Goal: Navigation & Orientation: Find specific page/section

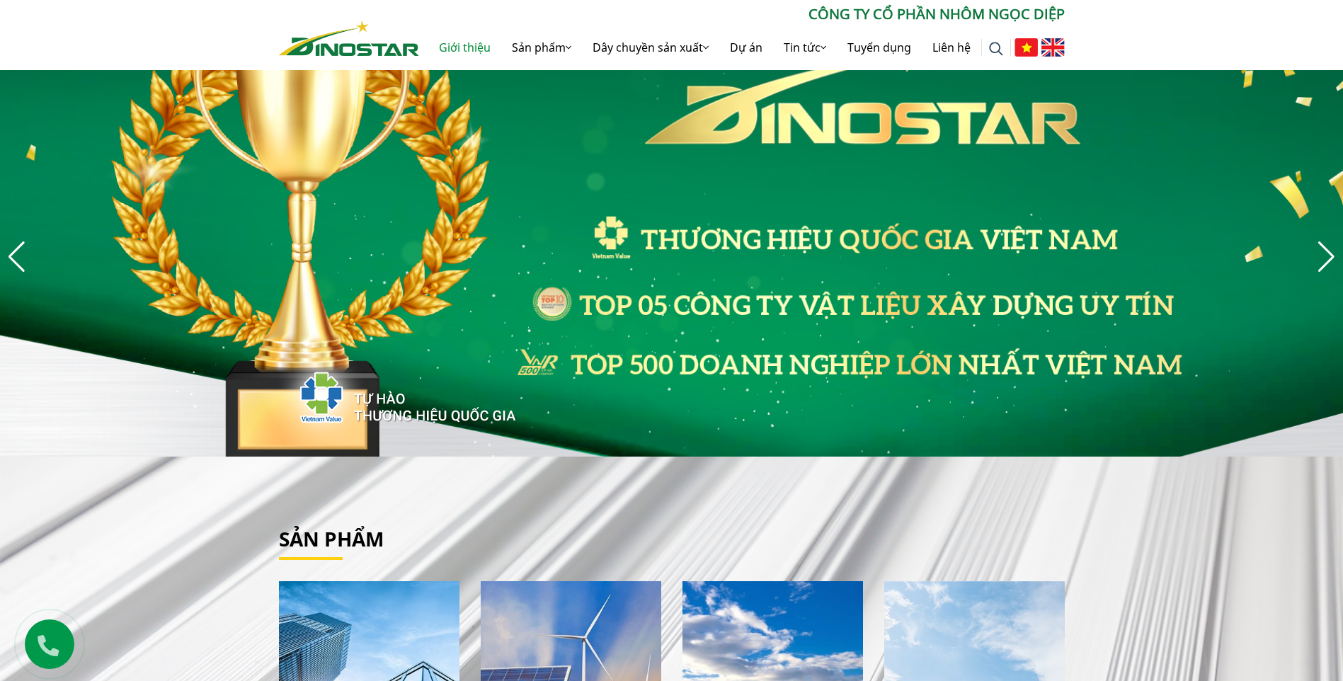
click at [465, 49] on link "Giới thiệu" at bounding box center [464, 47] width 73 height 45
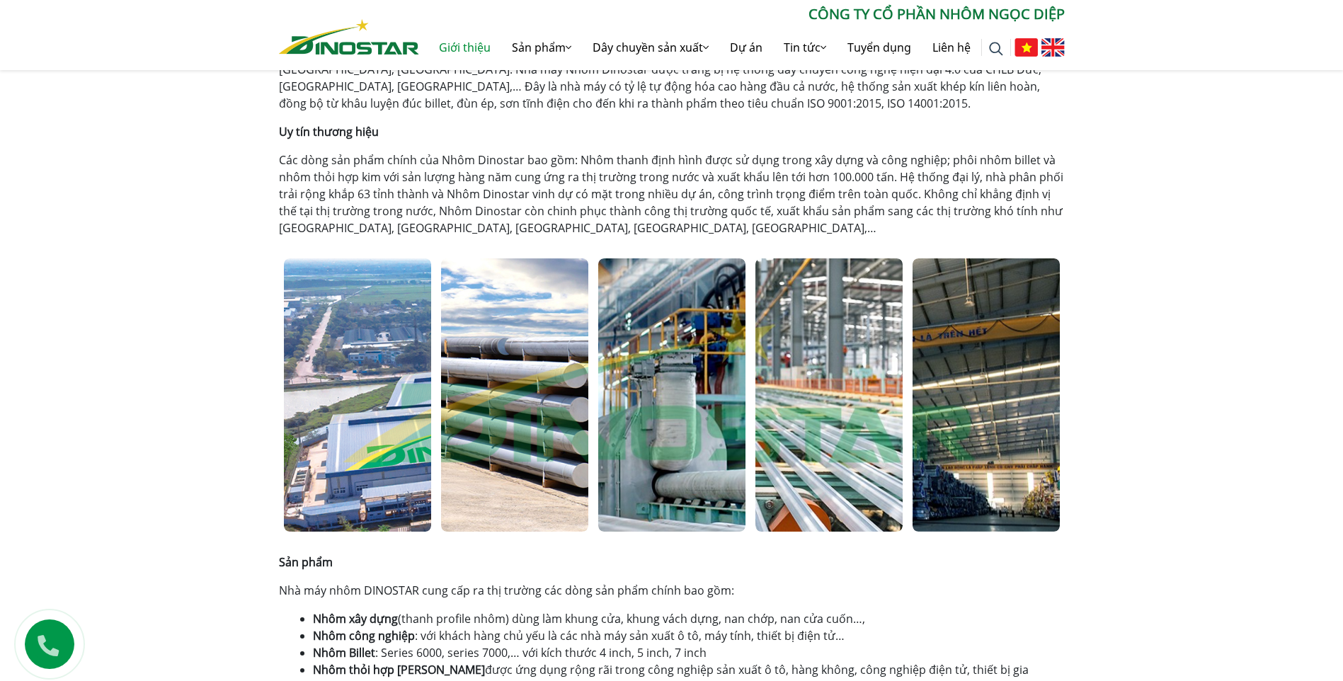
scroll to position [708, 0]
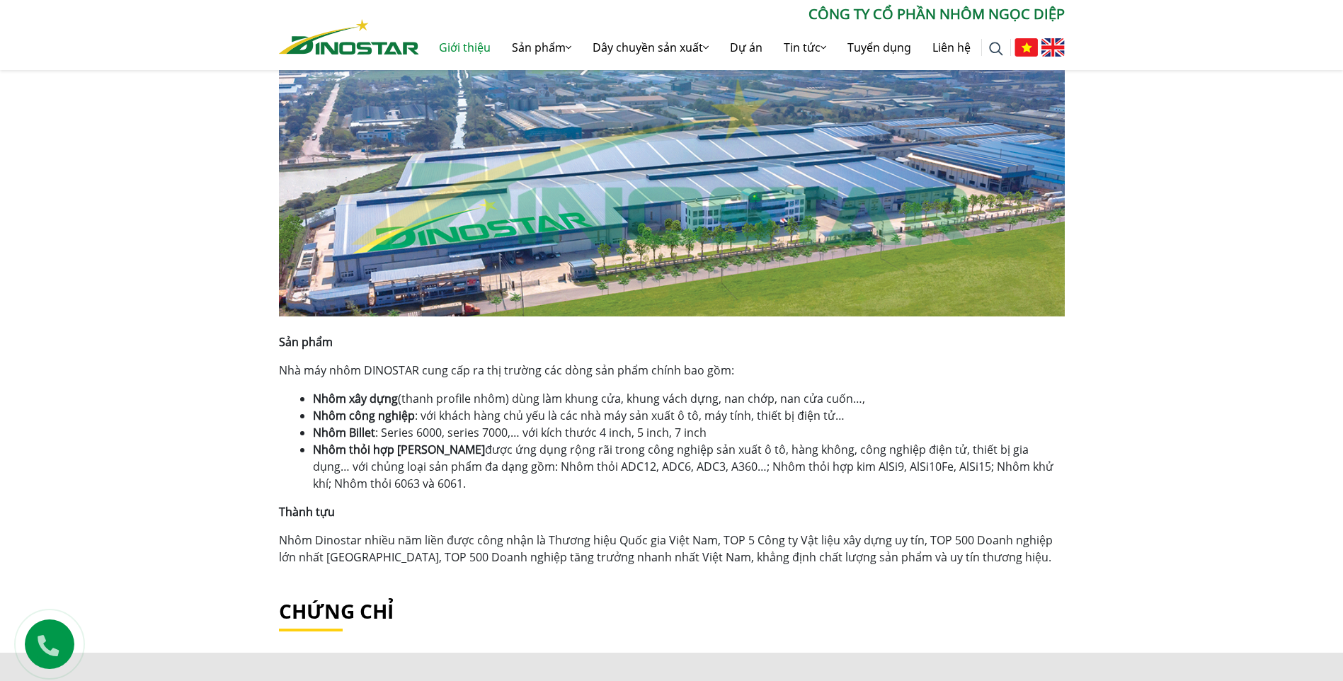
click at [353, 234] on div at bounding box center [357, 174] width 157 height 283
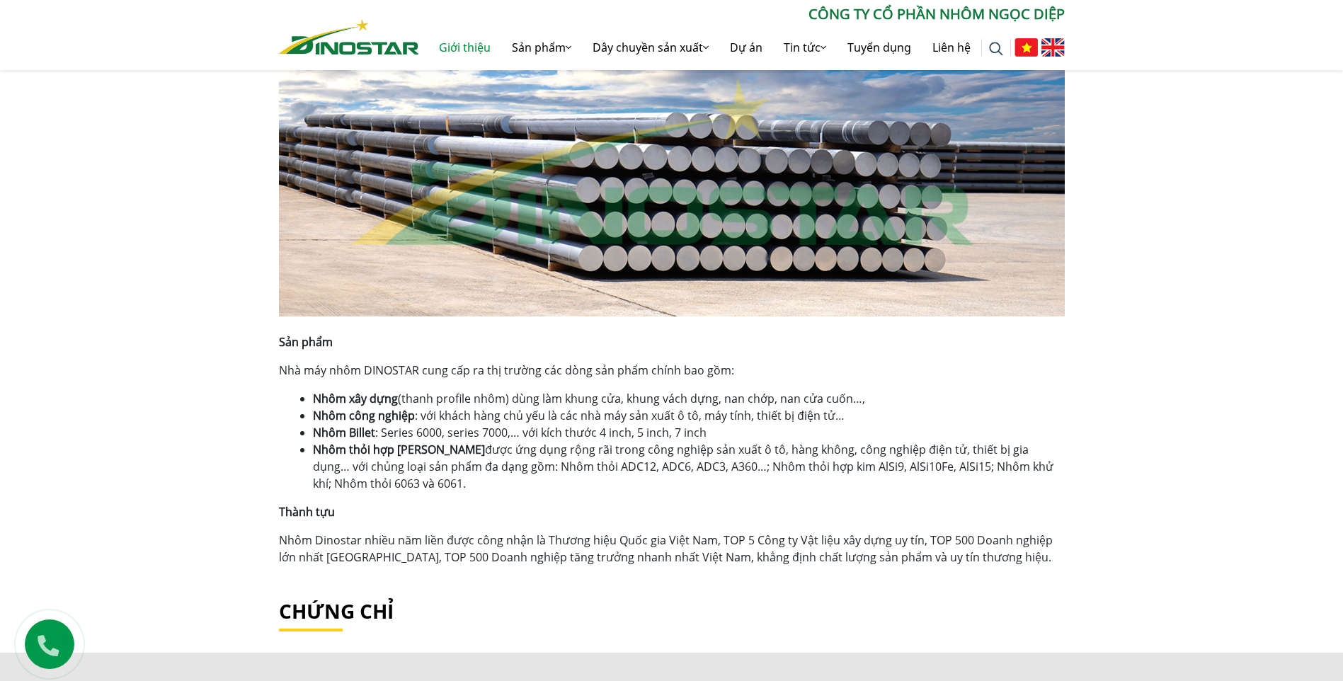
click at [438, 227] on div at bounding box center [514, 174] width 157 height 283
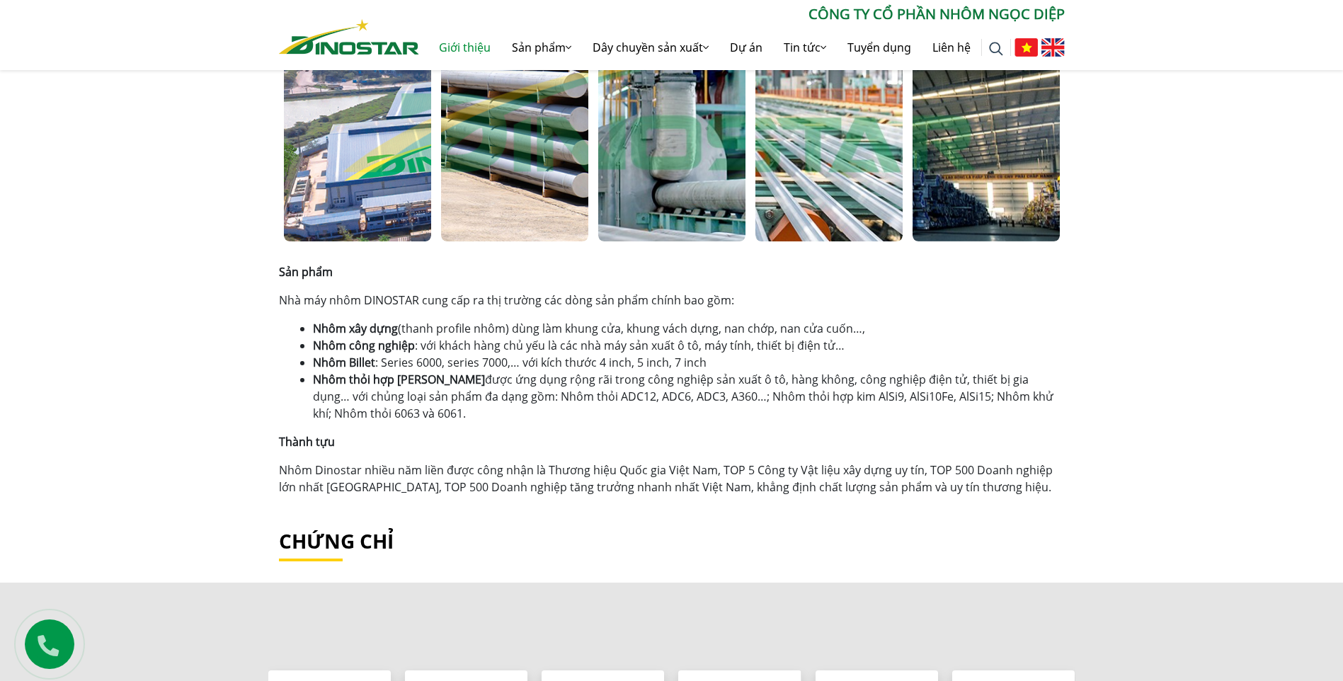
scroll to position [671, 0]
